Goal: Task Accomplishment & Management: Complete application form

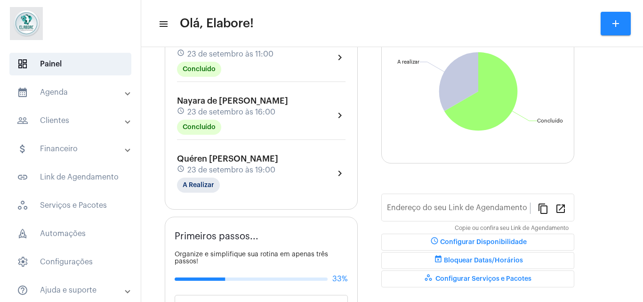
type input "[URL][DOMAIN_NAME]"
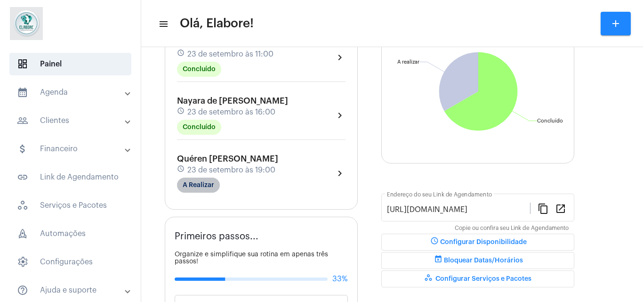
click at [206, 185] on mat-chip "A Realizar" at bounding box center [198, 185] width 43 height 15
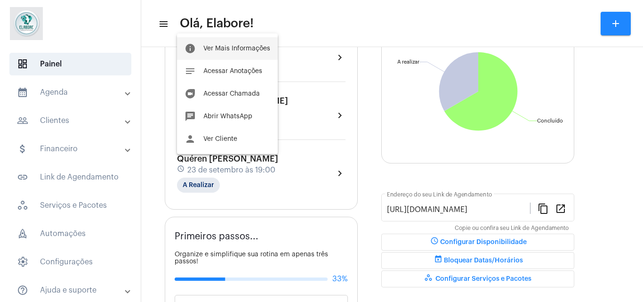
click at [213, 43] on button "info Ver Mais Informações" at bounding box center [227, 48] width 101 height 23
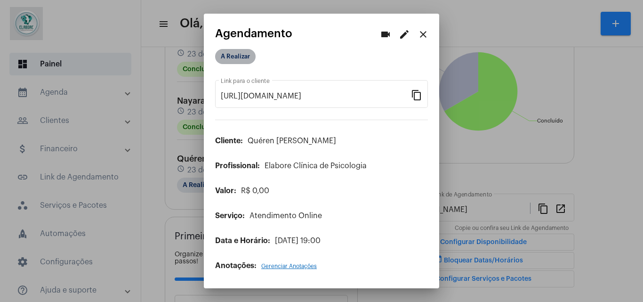
click at [235, 61] on mat-chip "A Realizar" at bounding box center [235, 56] width 41 height 15
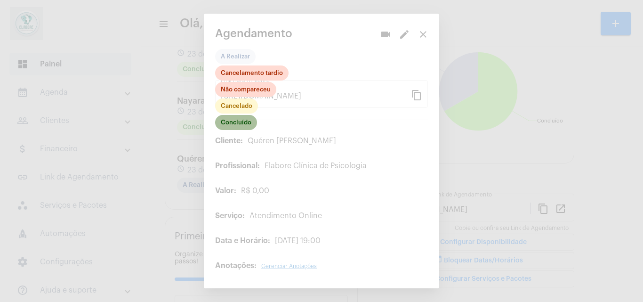
click at [241, 119] on mat-chip "Concluído" at bounding box center [236, 122] width 42 height 15
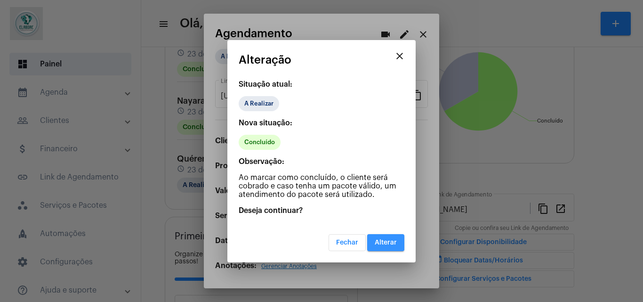
click at [377, 241] on span "Alterar" at bounding box center [386, 242] width 22 height 7
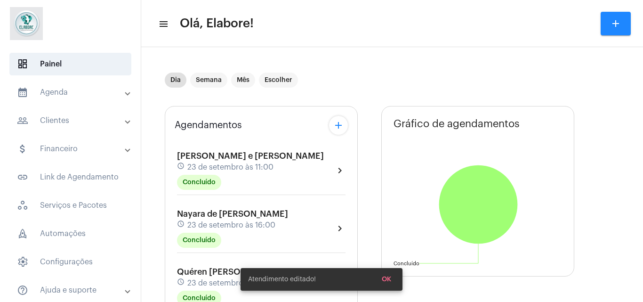
click at [331, 124] on button "add" at bounding box center [338, 125] width 19 height 19
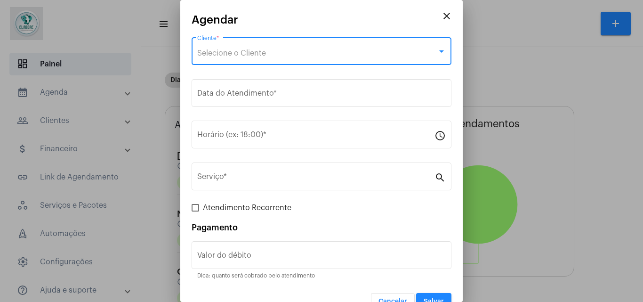
click at [292, 52] on div "Selecione o Cliente" at bounding box center [317, 53] width 240 height 8
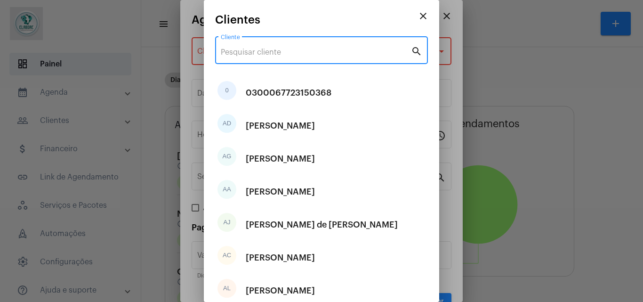
click at [292, 52] on input "Cliente" at bounding box center [316, 52] width 190 height 8
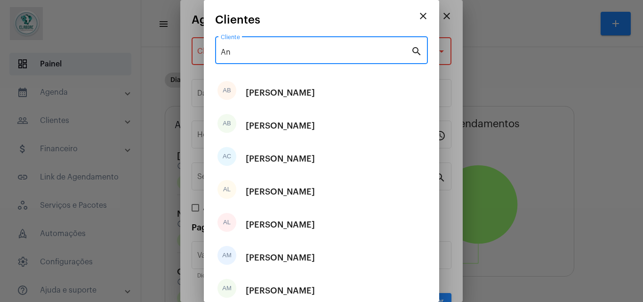
type input "A"
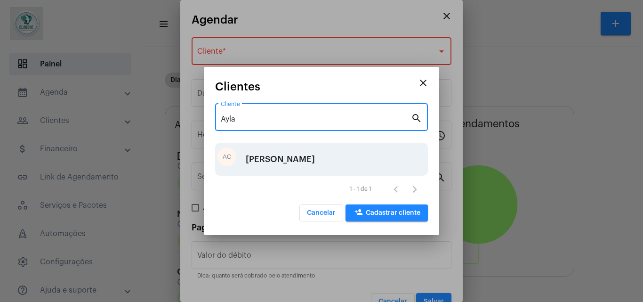
type input "Ayla"
click at [314, 152] on div "[PERSON_NAME]" at bounding box center [280, 159] width 69 height 28
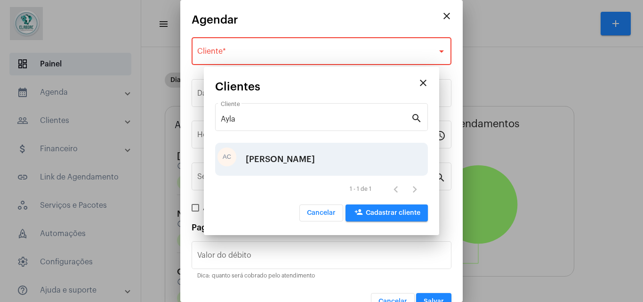
type input "R$"
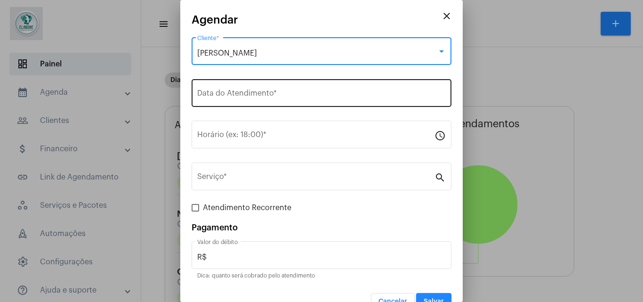
click at [288, 96] on input "Data do Atendimento *" at bounding box center [321, 95] width 249 height 8
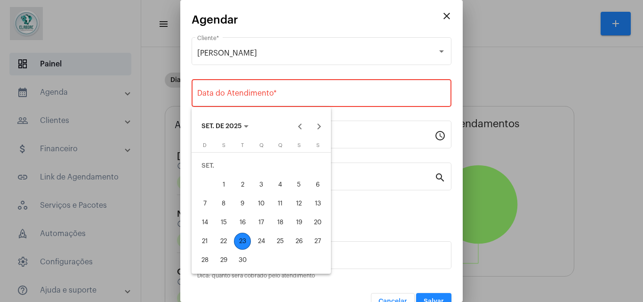
click at [257, 244] on div "24" at bounding box center [261, 241] width 17 height 17
type input "[DATE]"
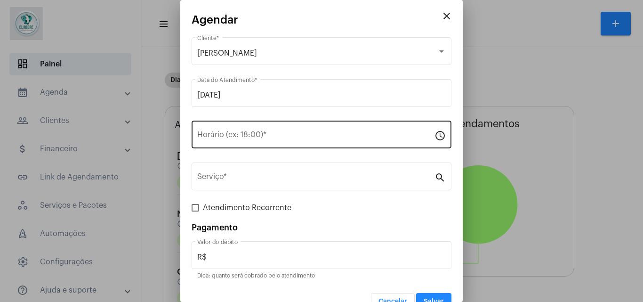
click at [259, 142] on div "Horário (ex: 18:00) *" at bounding box center [315, 134] width 237 height 30
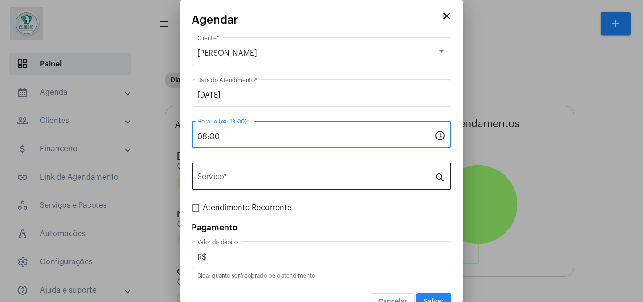
type input "08:00"
click at [259, 178] on input "Serviço *" at bounding box center [315, 178] width 237 height 8
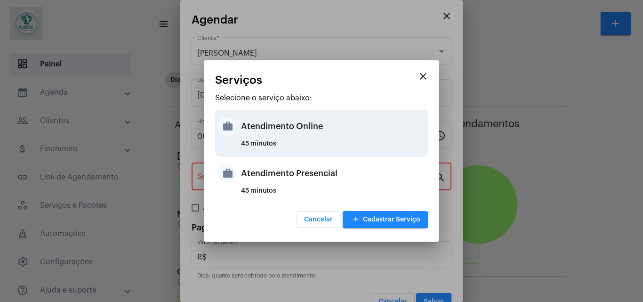
click at [249, 136] on div "Atendimento Online" at bounding box center [333, 126] width 185 height 28
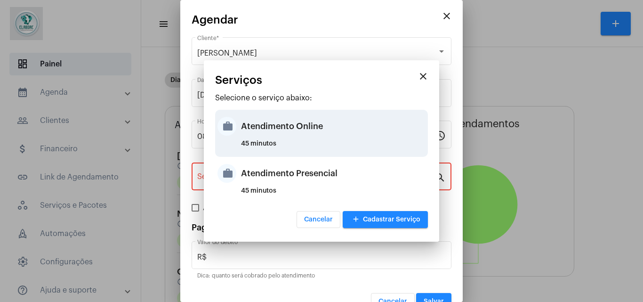
type input "Atendimento Online"
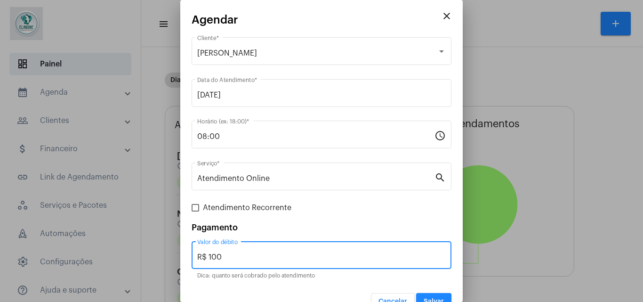
click at [224, 259] on input "R$ 100" at bounding box center [321, 257] width 249 height 8
type input "R$ 0"
click at [427, 300] on span "Salvar" at bounding box center [434, 301] width 20 height 7
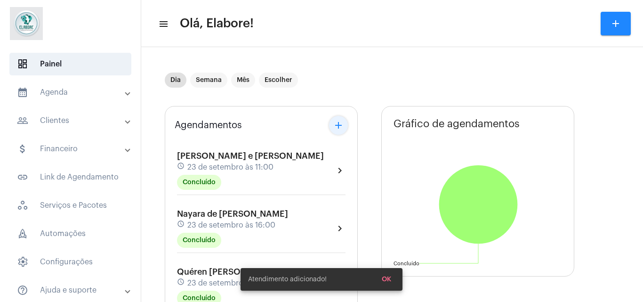
click at [334, 123] on mat-icon "add" at bounding box center [338, 125] width 11 height 11
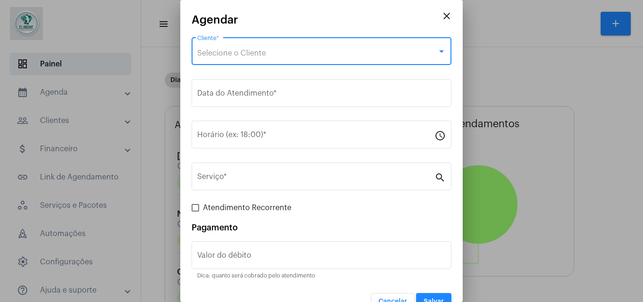
click at [258, 53] on span "Selecione o Cliente" at bounding box center [231, 53] width 69 height 8
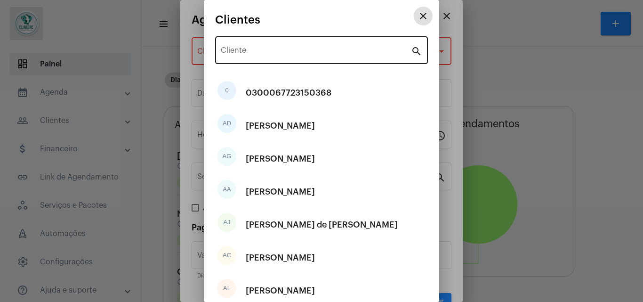
click at [261, 59] on div "Cliente" at bounding box center [316, 49] width 190 height 30
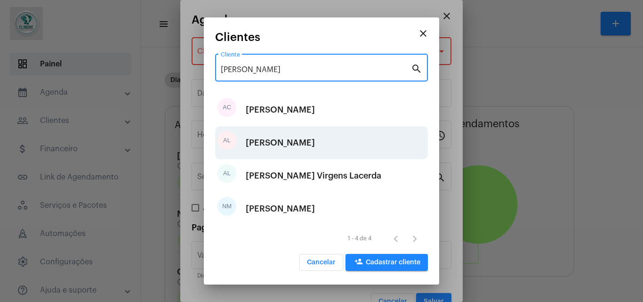
type input "[PERSON_NAME]"
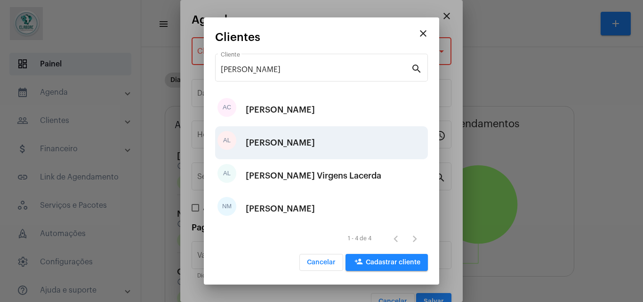
click at [283, 138] on div "[PERSON_NAME]" at bounding box center [280, 143] width 69 height 28
type input "R$"
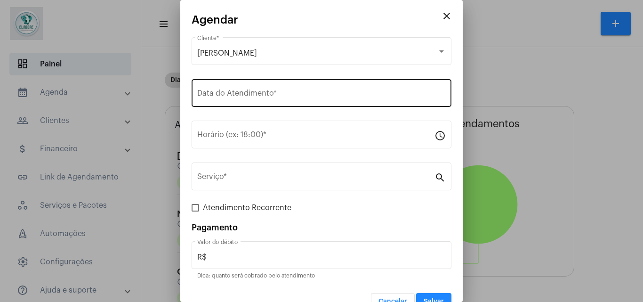
click at [261, 90] on div "Data do Atendimento *" at bounding box center [321, 92] width 249 height 30
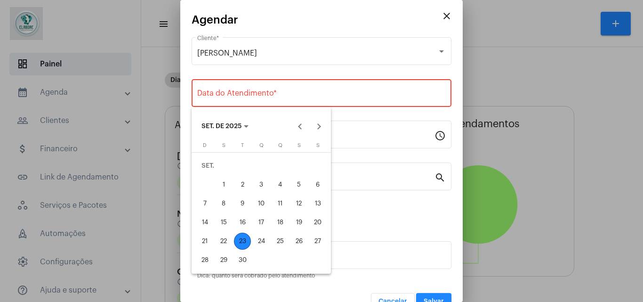
click at [260, 246] on div "24" at bounding box center [261, 241] width 17 height 17
type input "[DATE]"
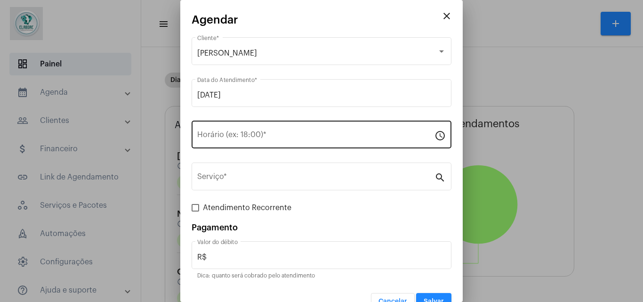
click at [260, 128] on div "Horário (ex: 18:00) *" at bounding box center [315, 134] width 237 height 30
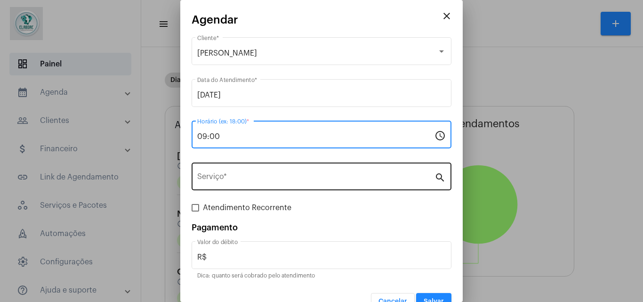
type input "09:00"
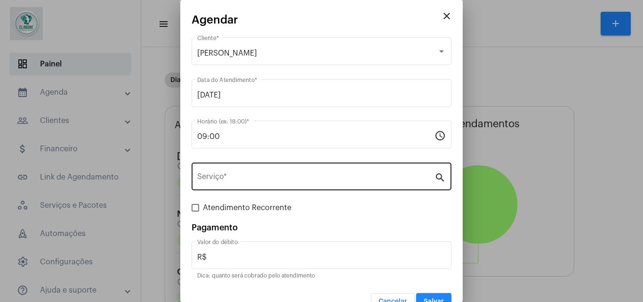
click at [293, 187] on div "Serviço *" at bounding box center [315, 176] width 237 height 30
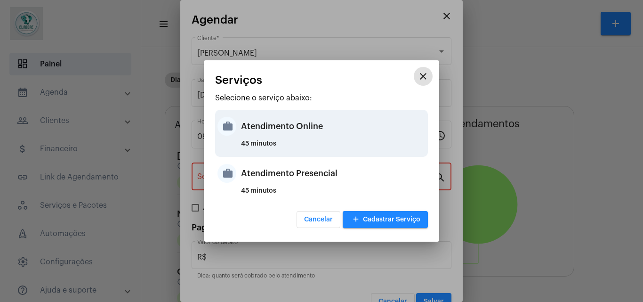
click at [303, 134] on div "Atendimento Online" at bounding box center [333, 126] width 185 height 28
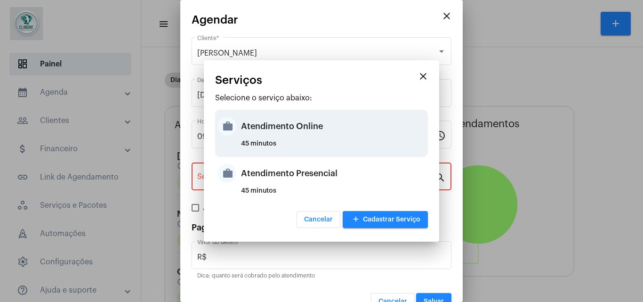
type input "Atendimento Online"
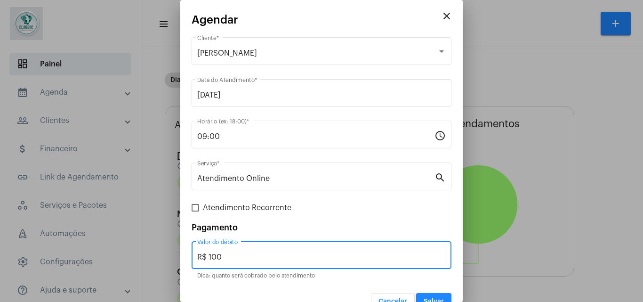
click at [251, 258] on input "R$ 100" at bounding box center [321, 257] width 249 height 8
type input "R$ 0"
click at [440, 293] on button "Salvar" at bounding box center [433, 301] width 35 height 17
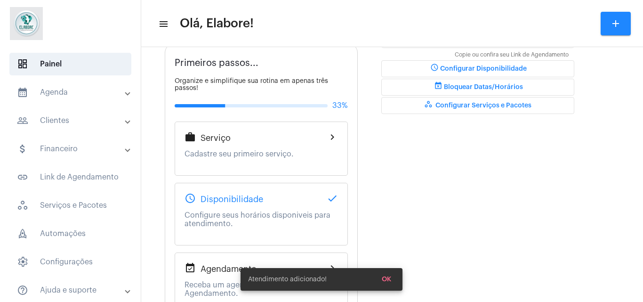
scroll to position [338, 0]
